Goal: Task Accomplishment & Management: Manage account settings

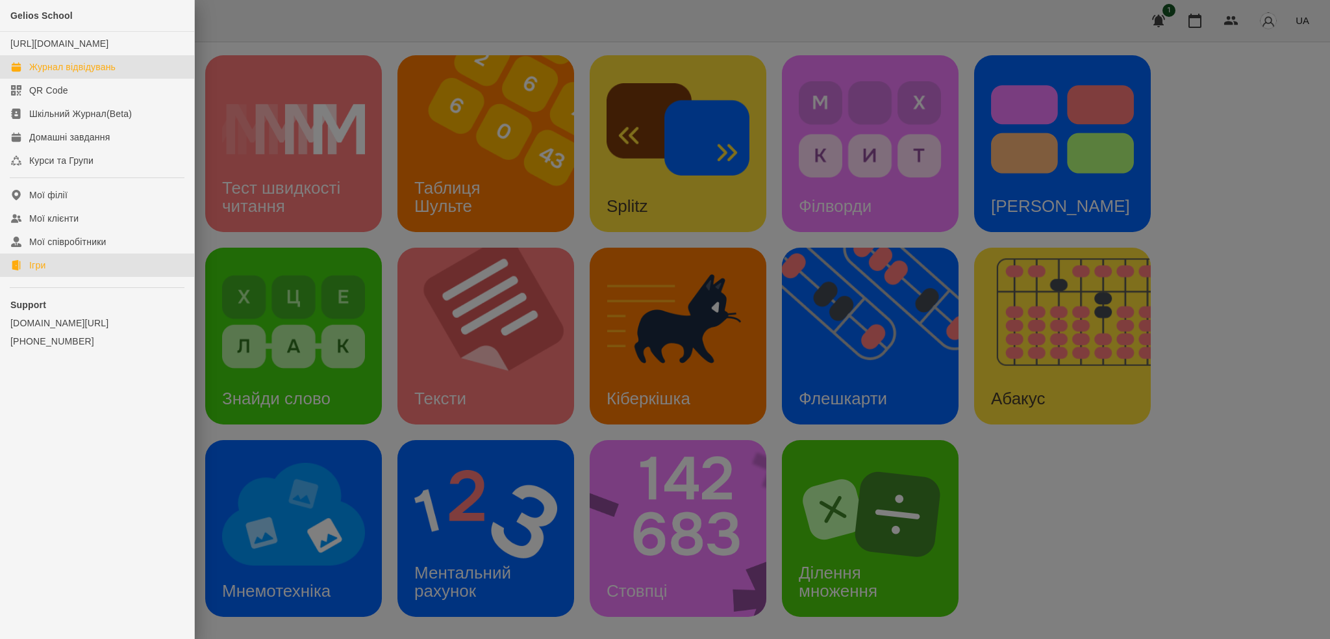
click at [79, 73] on div "Журнал відвідувань" at bounding box center [72, 66] width 86 height 13
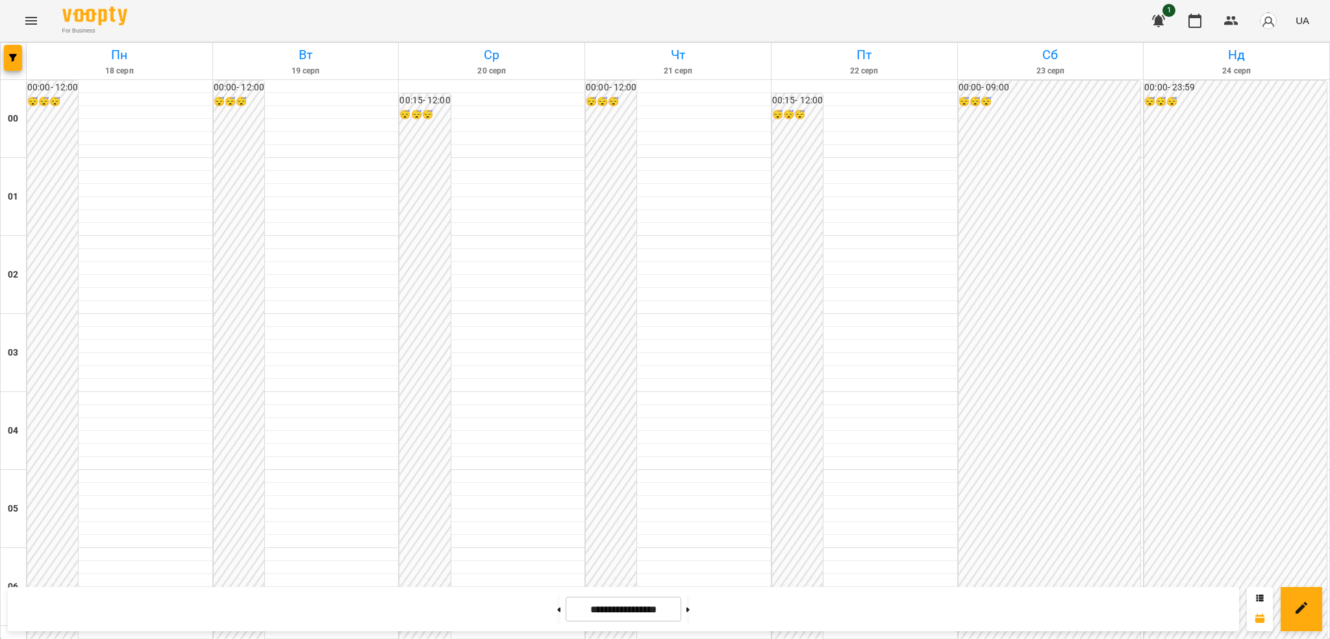
scroll to position [741, 0]
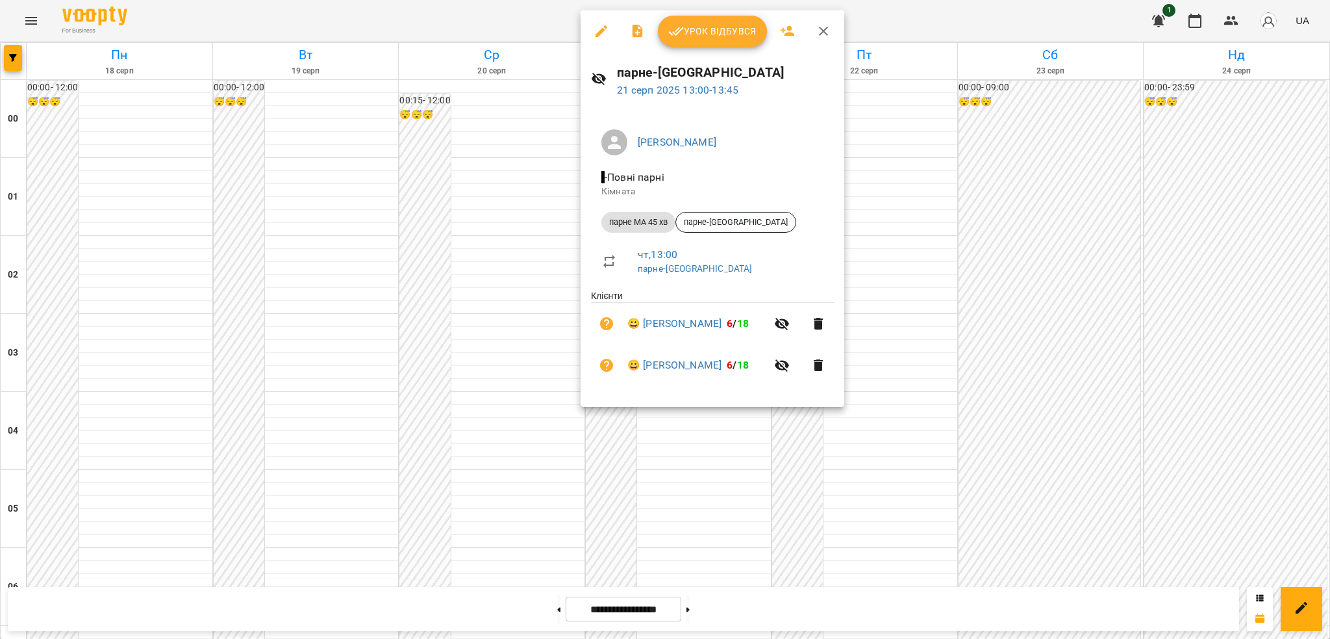
click at [598, 32] on icon "button" at bounding box center [602, 31] width 12 height 12
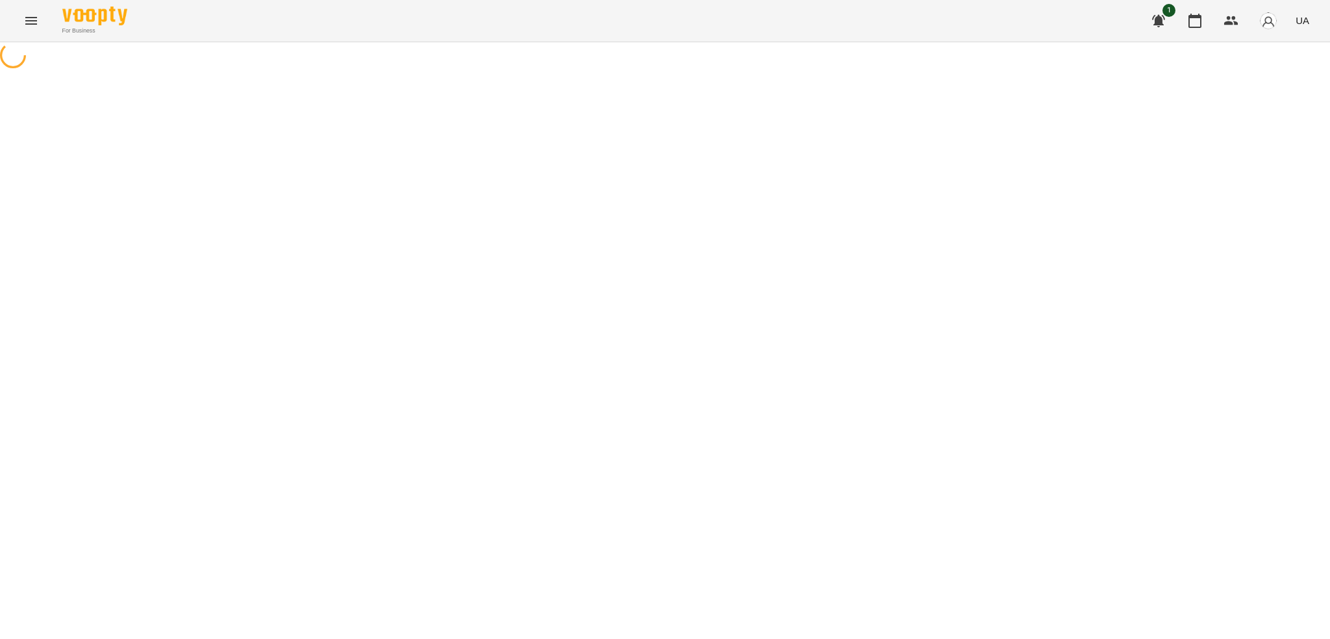
select select "**********"
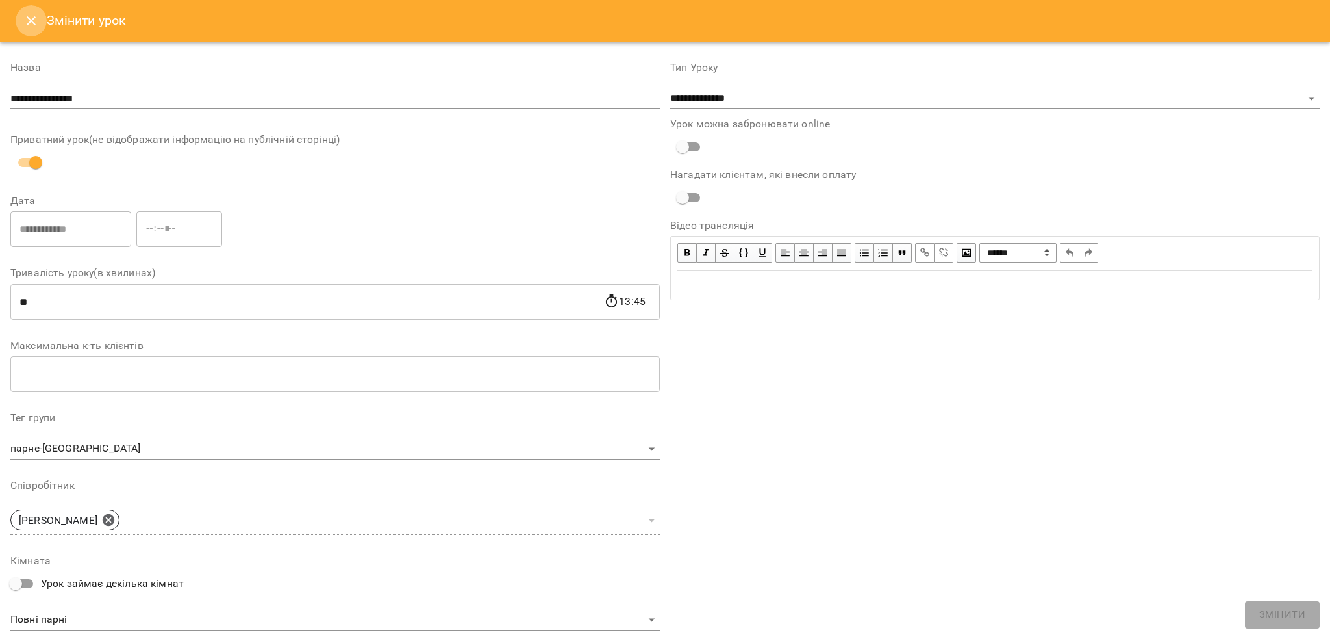
click at [36, 19] on icon "Close" at bounding box center [31, 21] width 16 height 16
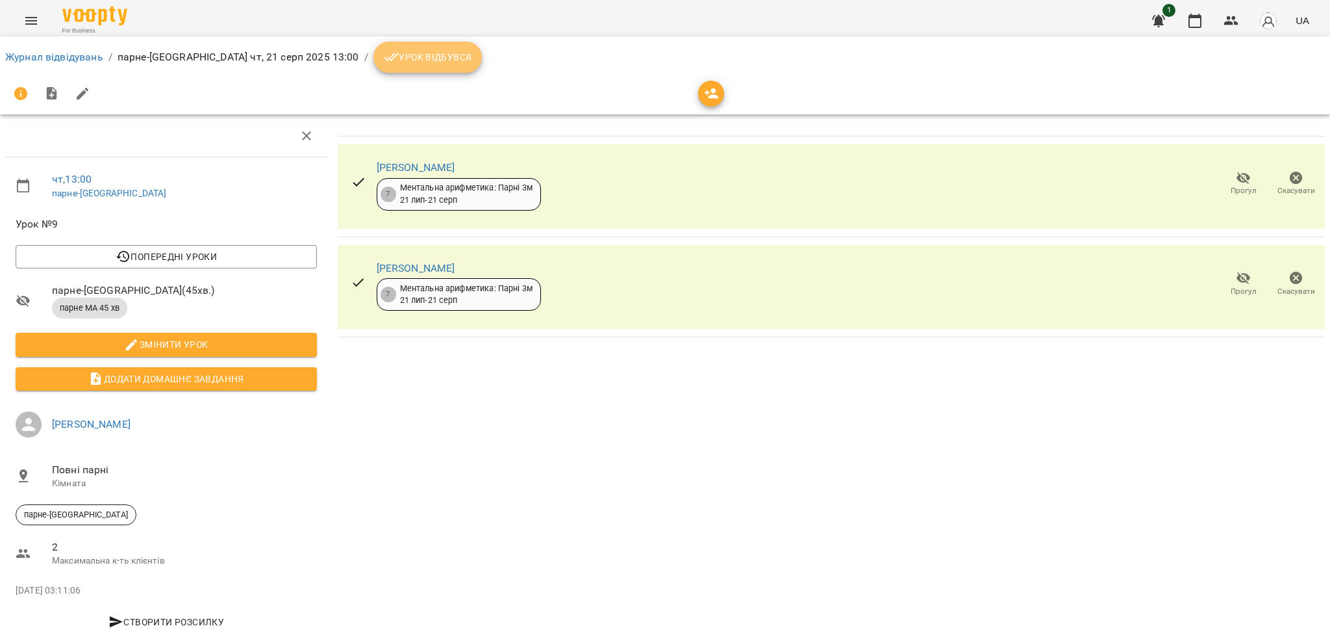
click at [384, 53] on span "Урок відбувся" at bounding box center [428, 57] width 88 height 16
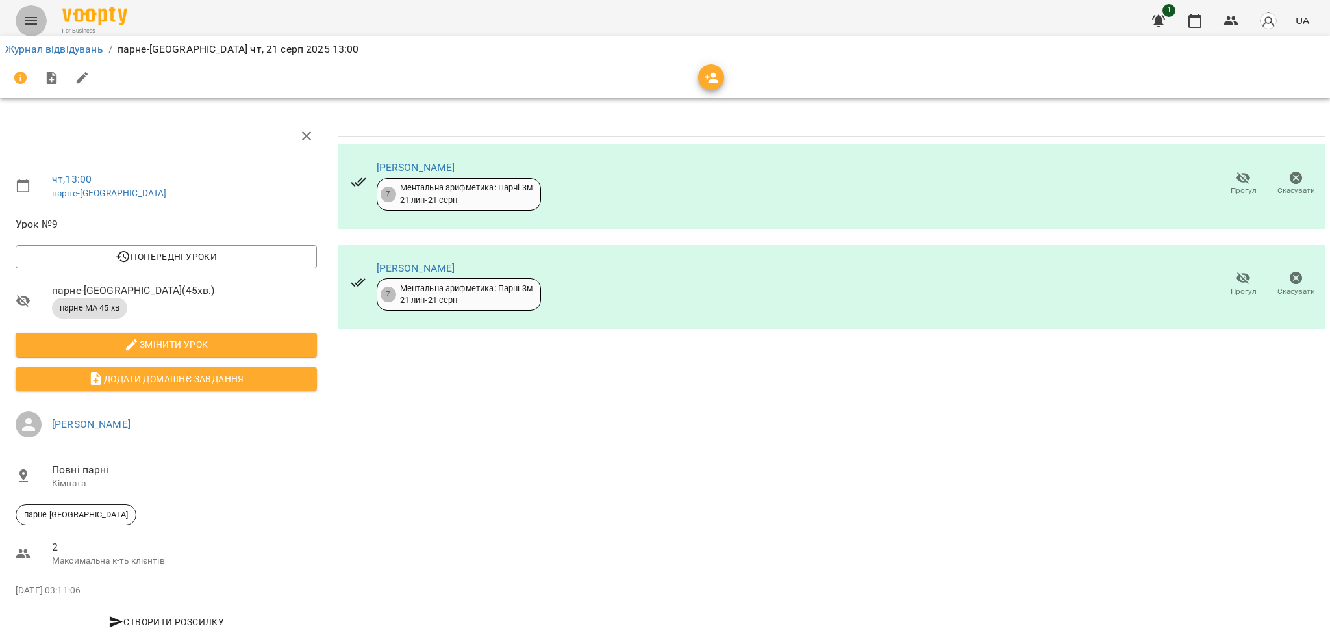
click at [31, 18] on icon "Menu" at bounding box center [31, 21] width 12 height 8
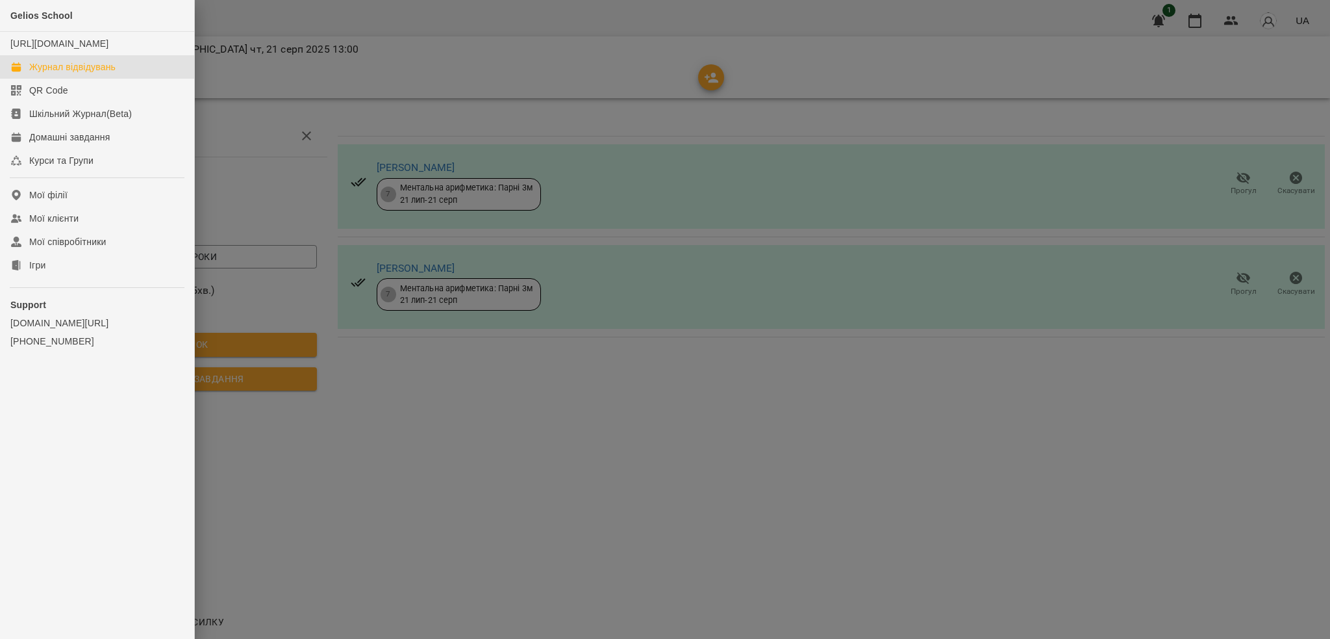
click at [89, 73] on div "Журнал відвідувань" at bounding box center [72, 66] width 86 height 13
